Goal: Task Accomplishment & Management: Manage account settings

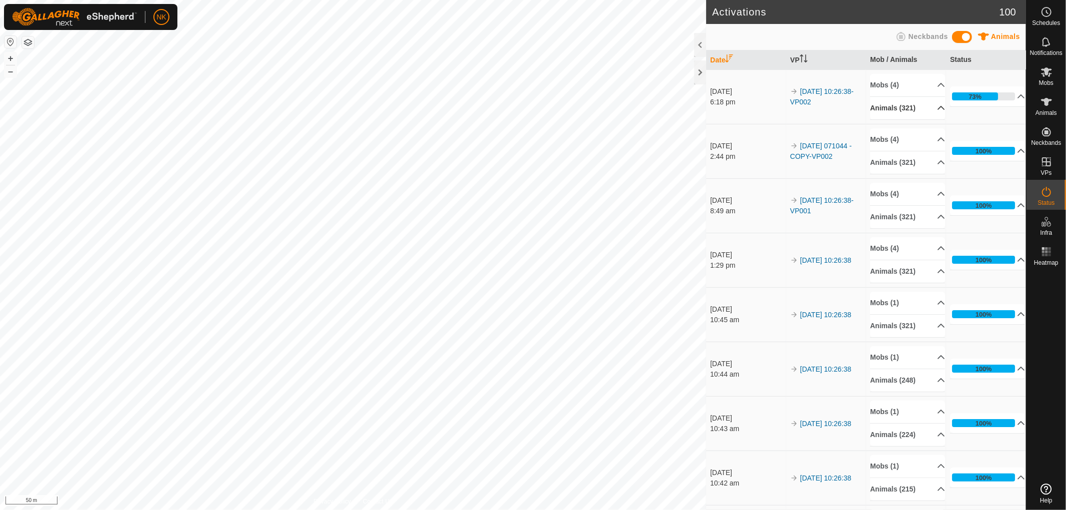
click at [902, 107] on p-accordion-header "Animals (321)" at bounding box center [907, 108] width 75 height 22
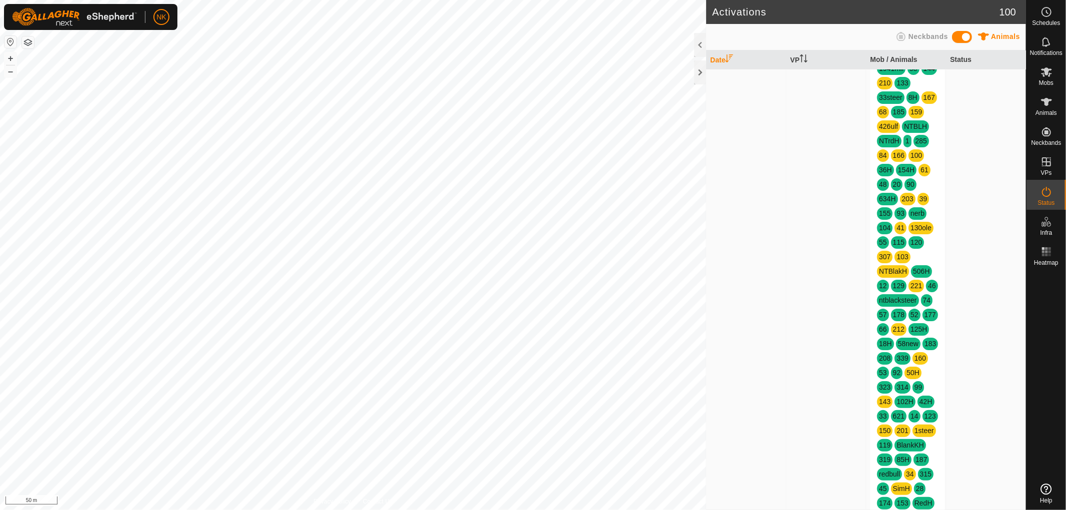
scroll to position [388, 0]
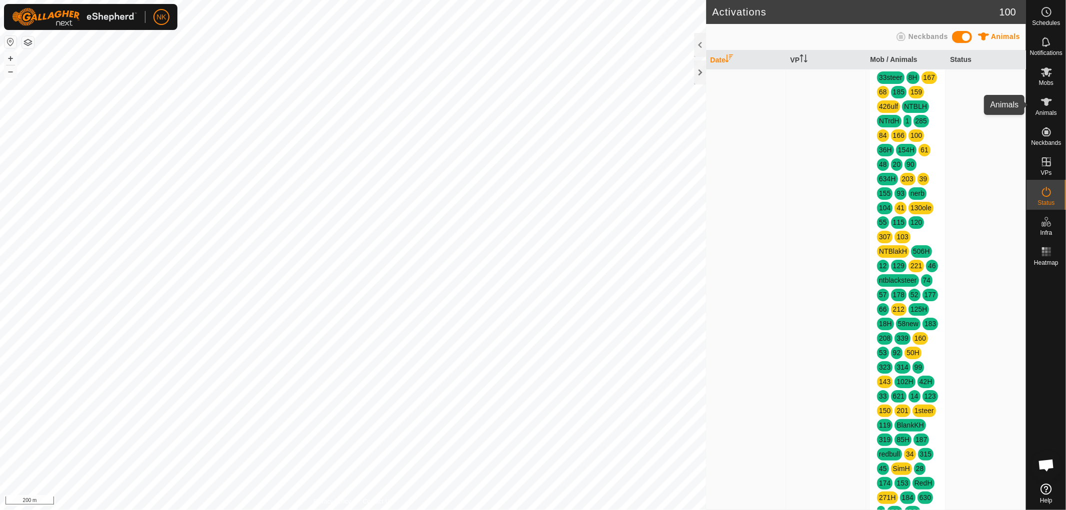
click at [1050, 111] on span "Animals" at bounding box center [1045, 113] width 21 height 6
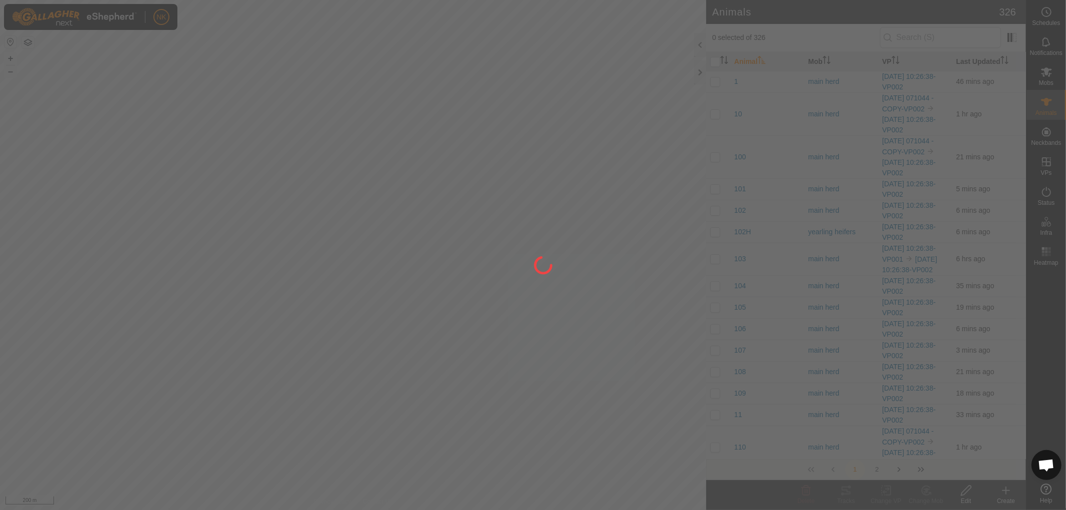
click at [913, 38] on div at bounding box center [533, 255] width 1066 height 510
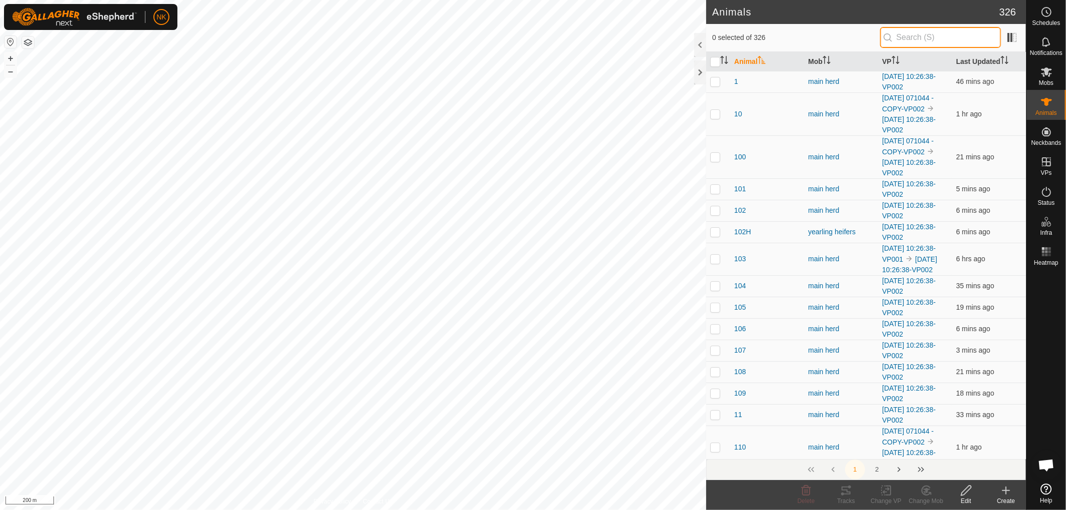
click at [913, 38] on input "text" at bounding box center [940, 37] width 121 height 21
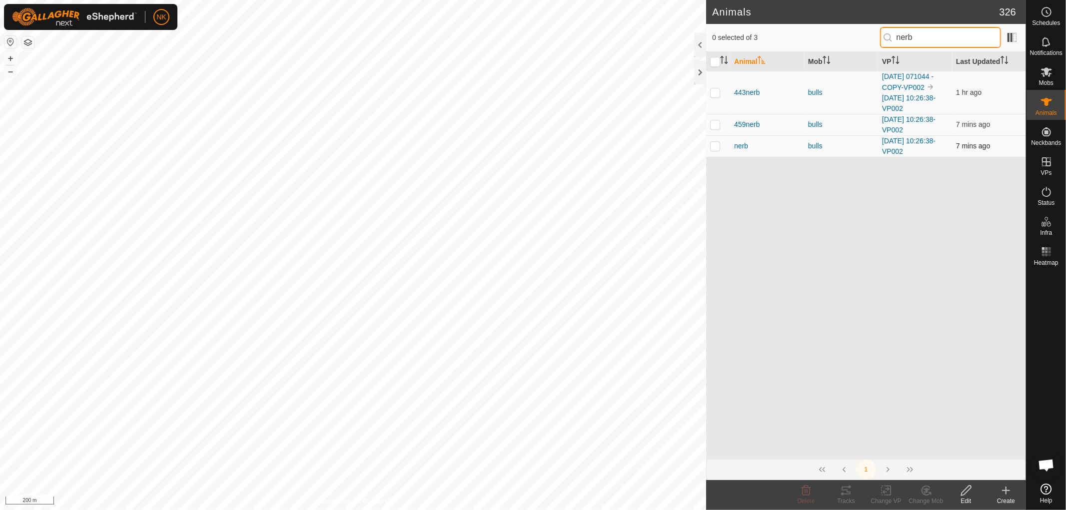
type input "nerb"
click at [712, 151] on td at bounding box center [718, 145] width 24 height 21
checkbox input "true"
click at [806, 491] on icon at bounding box center [806, 491] width 9 height 10
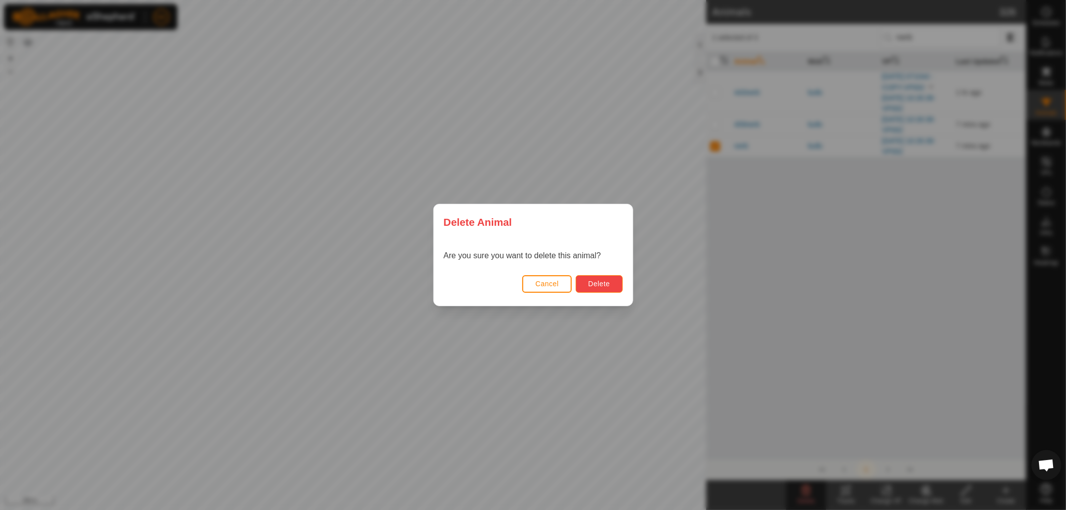
click at [586, 279] on button "Delete" at bounding box center [599, 283] width 46 height 17
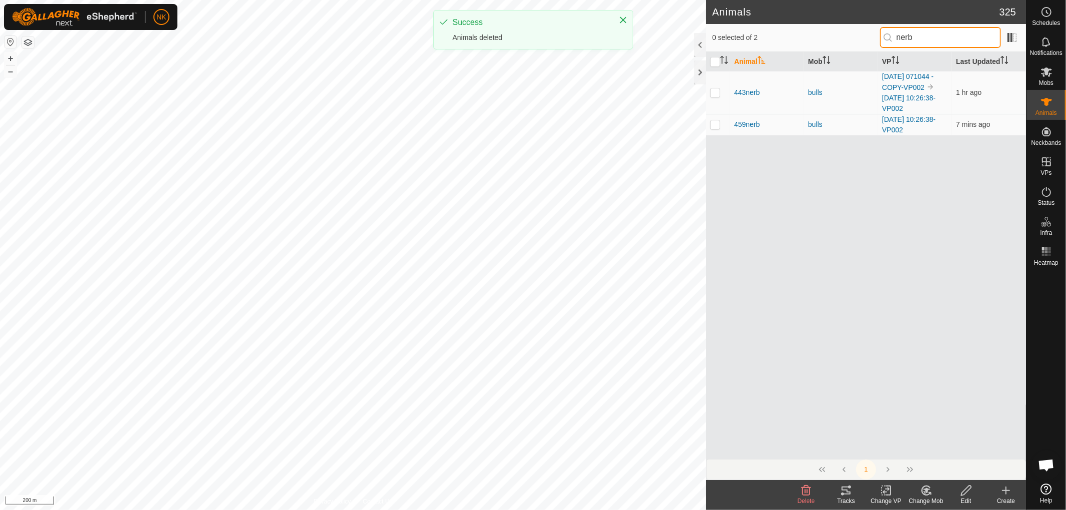
click at [928, 41] on input "nerb" at bounding box center [940, 37] width 121 height 21
drag, startPoint x: 933, startPoint y: 36, endPoint x: 855, endPoint y: 37, distance: 78.5
click at [855, 37] on div "0 selected of 2 nerb" at bounding box center [866, 37] width 308 height 21
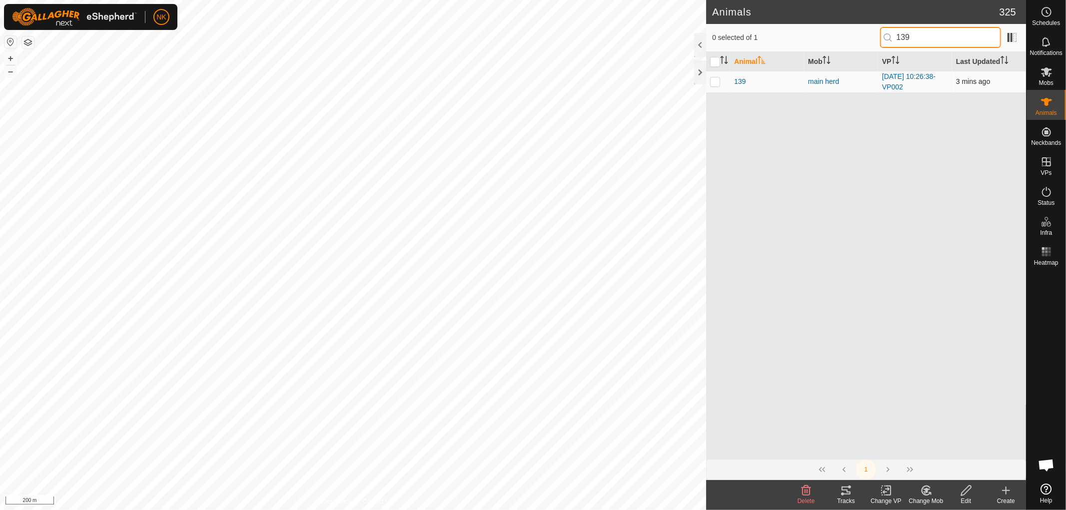
type input "139"
click at [711, 81] on p-checkbox at bounding box center [715, 81] width 10 height 8
checkbox input "true"
click at [806, 493] on icon at bounding box center [806, 491] width 12 height 12
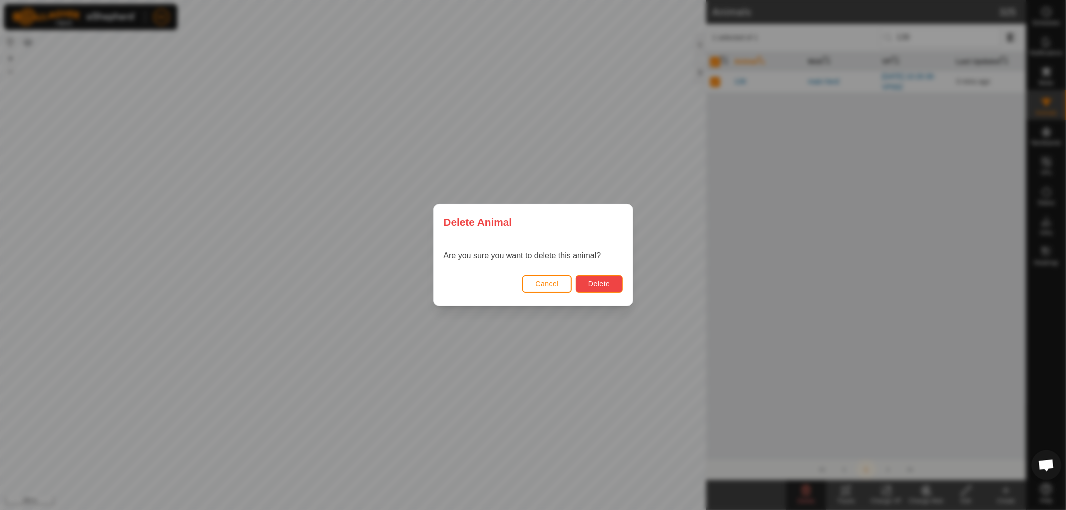
click at [601, 285] on span "Delete" at bounding box center [598, 284] width 21 height 8
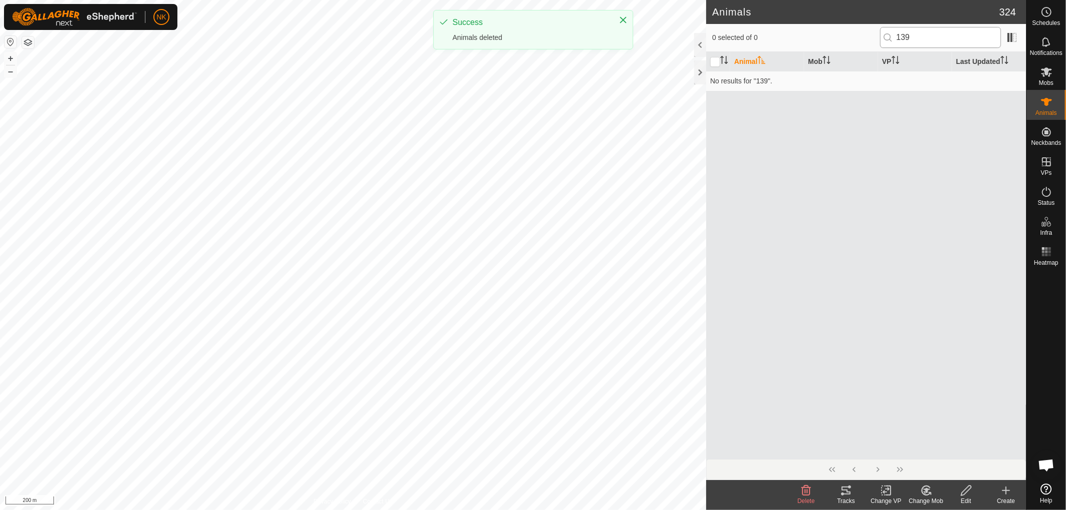
checkbox input "false"
click at [946, 37] on input "139" at bounding box center [940, 37] width 121 height 21
drag, startPoint x: 946, startPoint y: 37, endPoint x: 870, endPoint y: 38, distance: 76.5
click at [870, 38] on div "0 selected of 0 139" at bounding box center [866, 37] width 308 height 21
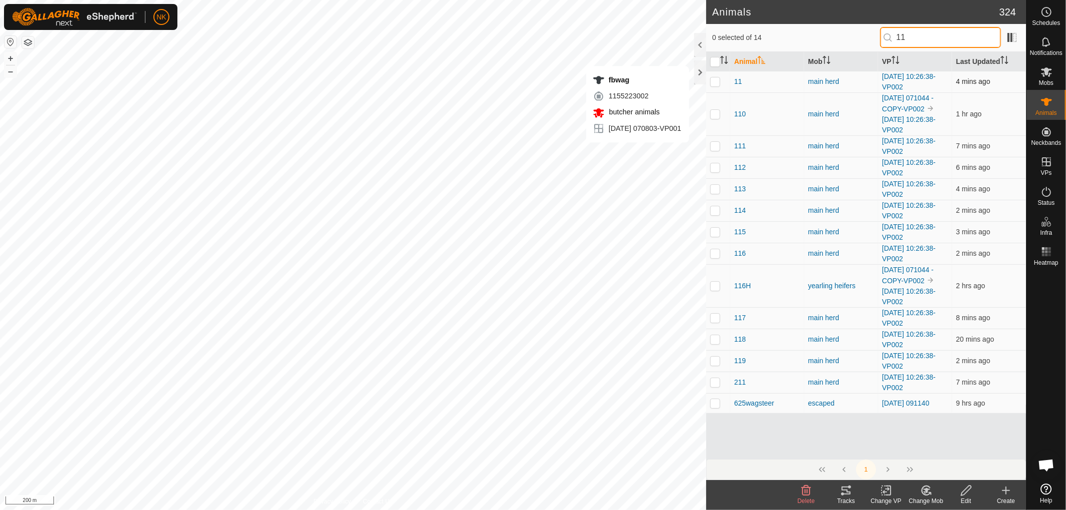
type input "11"
click at [720, 83] on p-checkbox at bounding box center [715, 81] width 10 height 8
checkbox input "true"
click at [808, 494] on icon at bounding box center [806, 491] width 12 height 12
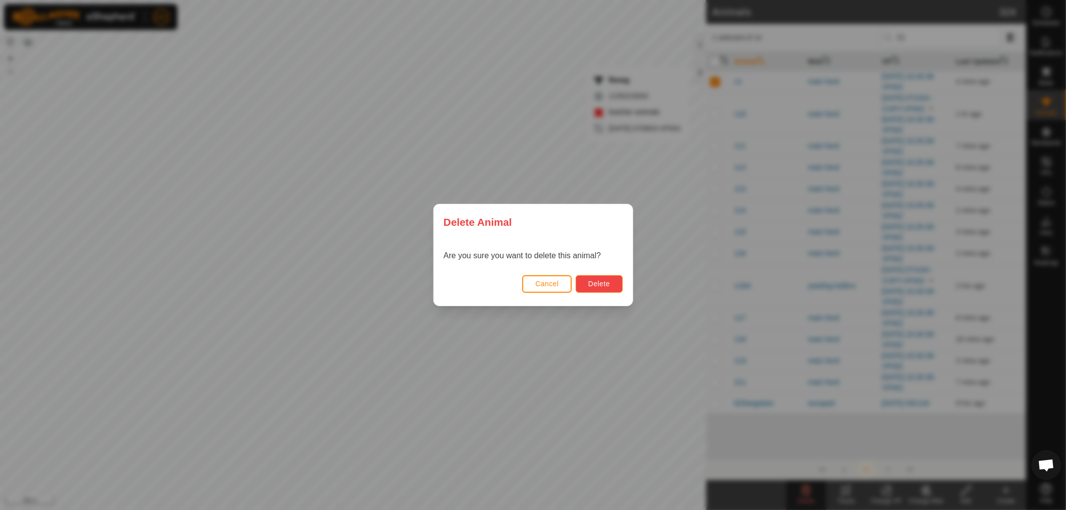
click at [610, 288] on button "Delete" at bounding box center [599, 283] width 46 height 17
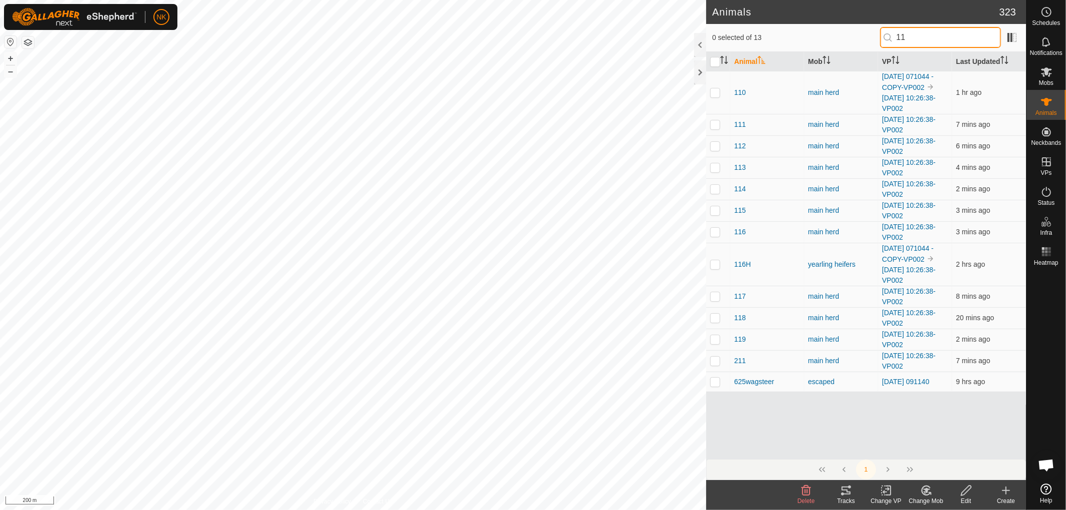
drag, startPoint x: 905, startPoint y: 40, endPoint x: 845, endPoint y: 40, distance: 60.5
click at [845, 40] on div "0 selected of 13 11" at bounding box center [866, 37] width 308 height 21
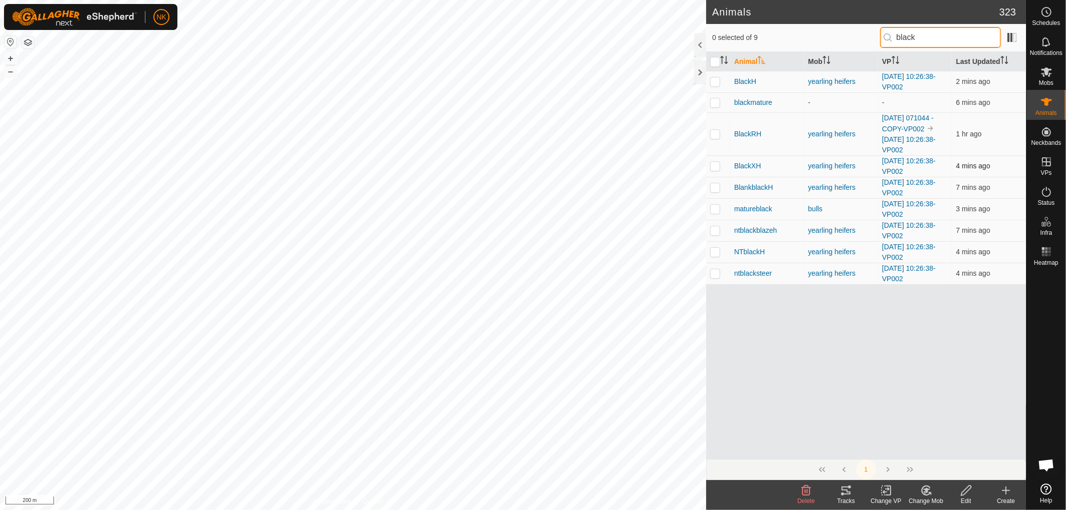
type input "black"
click at [708, 169] on td at bounding box center [718, 165] width 24 height 21
checkbox input "true"
click at [806, 494] on icon at bounding box center [806, 491] width 12 height 12
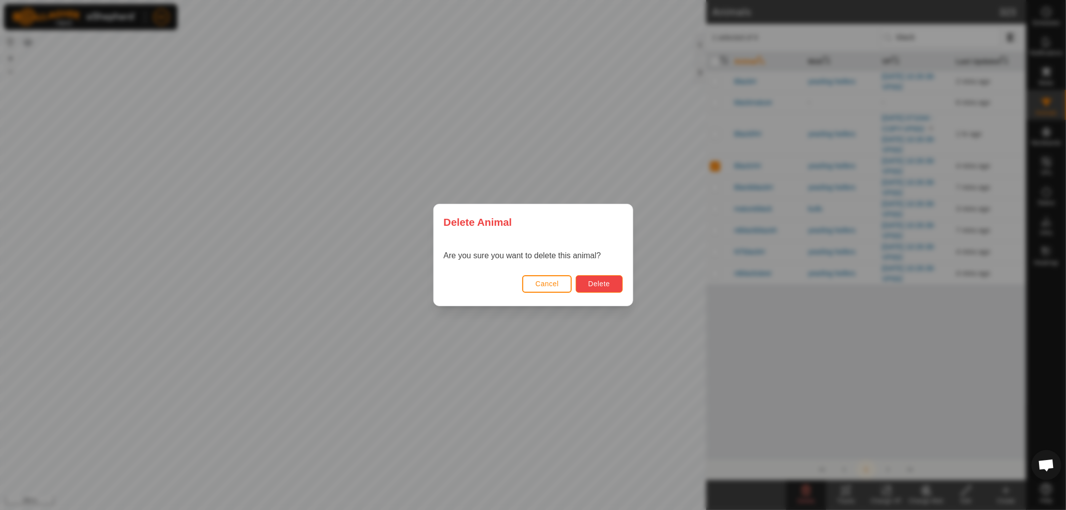
click at [613, 288] on button "Delete" at bounding box center [599, 283] width 46 height 17
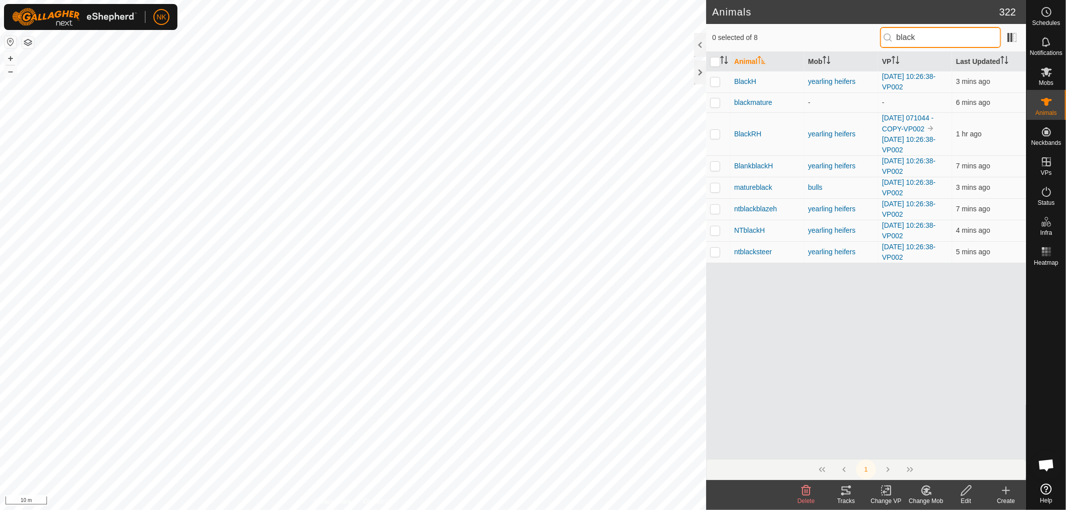
drag, startPoint x: 937, startPoint y: 40, endPoint x: 871, endPoint y: 37, distance: 66.5
click at [875, 37] on div "0 selected of 8 black" at bounding box center [866, 37] width 308 height 21
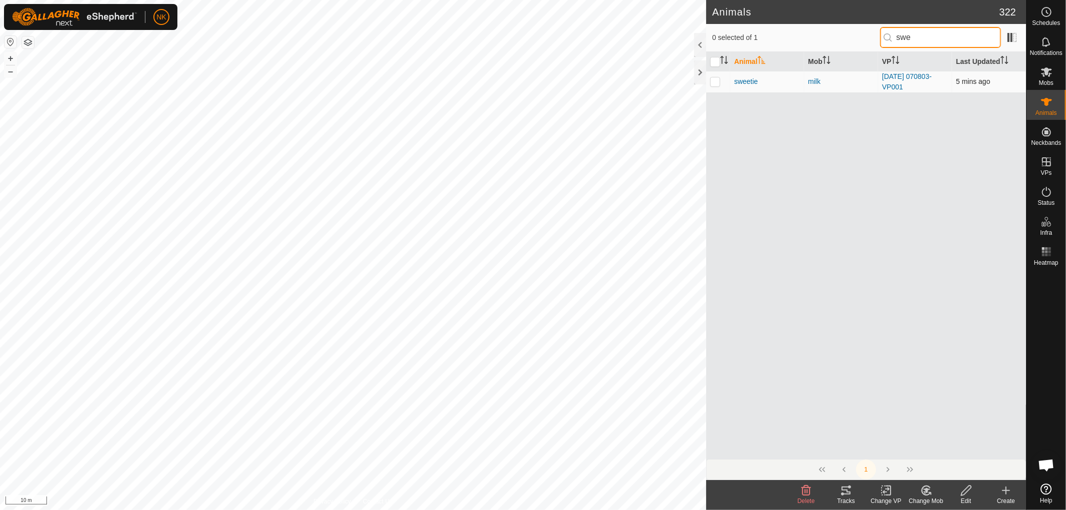
type input "swe"
click at [717, 80] on p-checkbox at bounding box center [715, 81] width 10 height 8
checkbox input "true"
click at [807, 492] on icon at bounding box center [806, 491] width 9 height 10
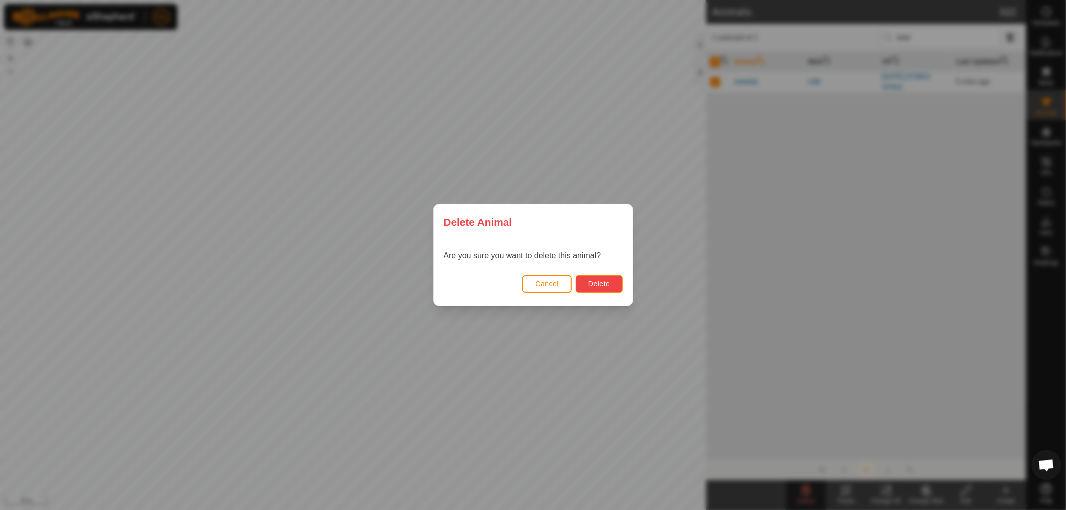
click at [606, 281] on span "Delete" at bounding box center [598, 284] width 21 height 8
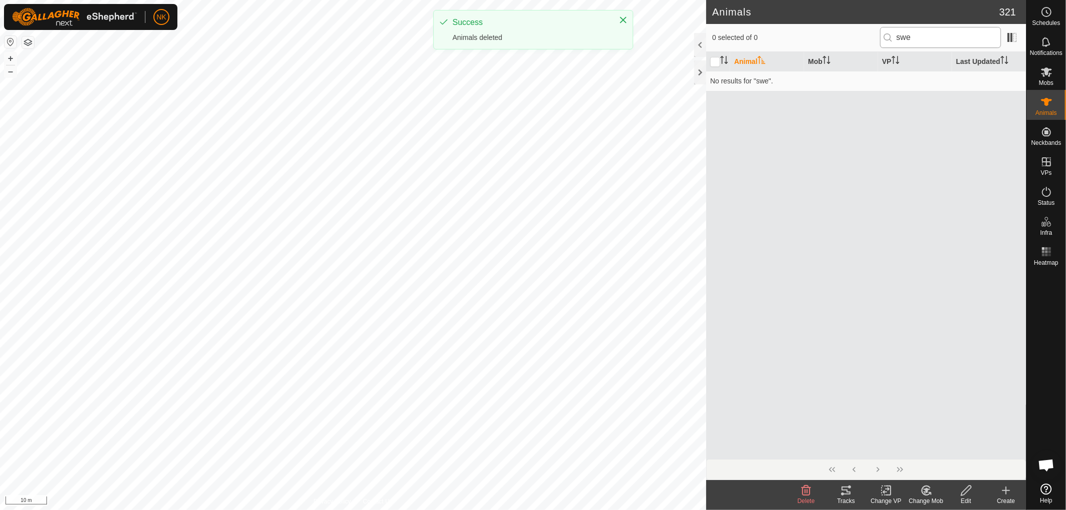
checkbox input "false"
click at [924, 33] on input "swe" at bounding box center [940, 37] width 121 height 21
drag, startPoint x: 941, startPoint y: 34, endPoint x: 889, endPoint y: 35, distance: 53.0
click at [889, 35] on p-iconfield "swe" at bounding box center [940, 37] width 121 height 21
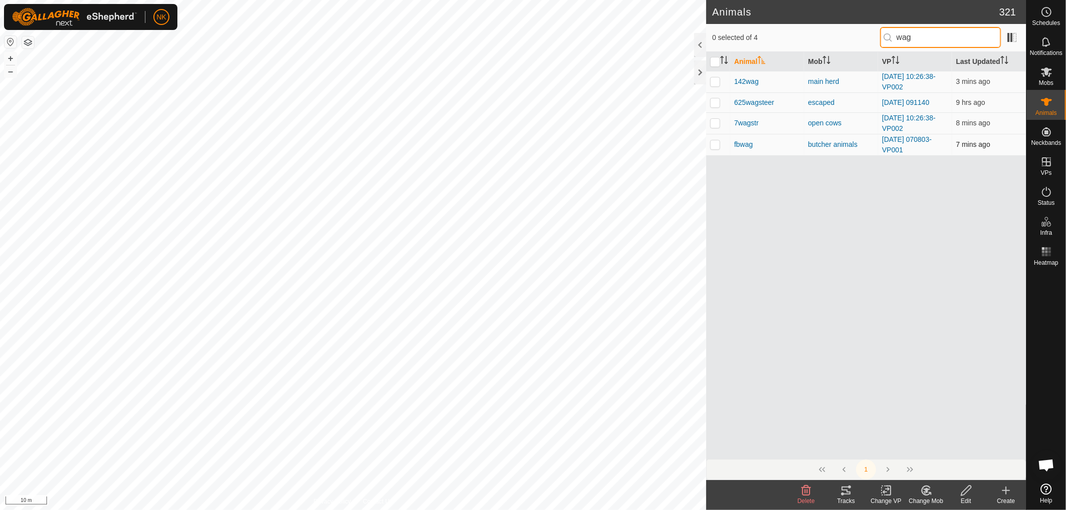
type input "wag"
click at [710, 146] on p-checkbox at bounding box center [715, 144] width 10 height 8
checkbox input "true"
drag, startPoint x: 792, startPoint y: 496, endPoint x: 803, endPoint y: 493, distance: 11.5
click at [803, 493] on div "Delete" at bounding box center [806, 495] width 40 height 30
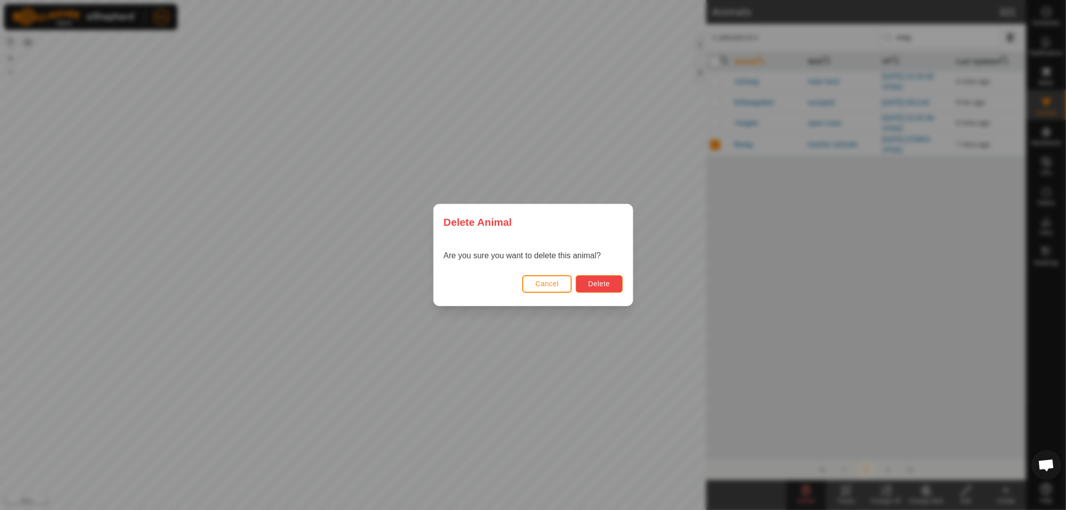
click at [600, 275] on button "Delete" at bounding box center [599, 283] width 46 height 17
